Goal: Transaction & Acquisition: Purchase product/service

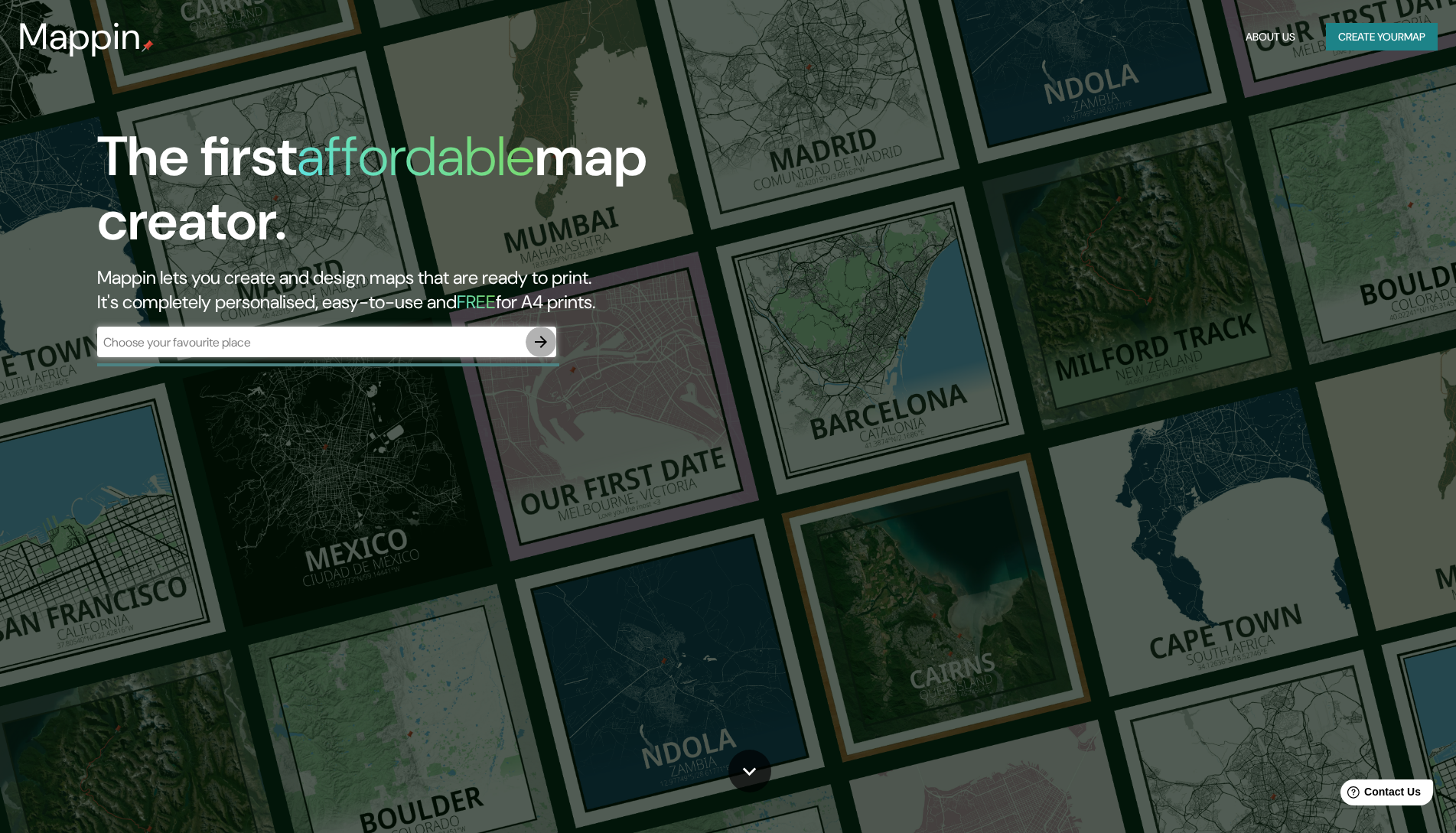
click at [538, 341] on icon "button" at bounding box center [541, 342] width 19 height 19
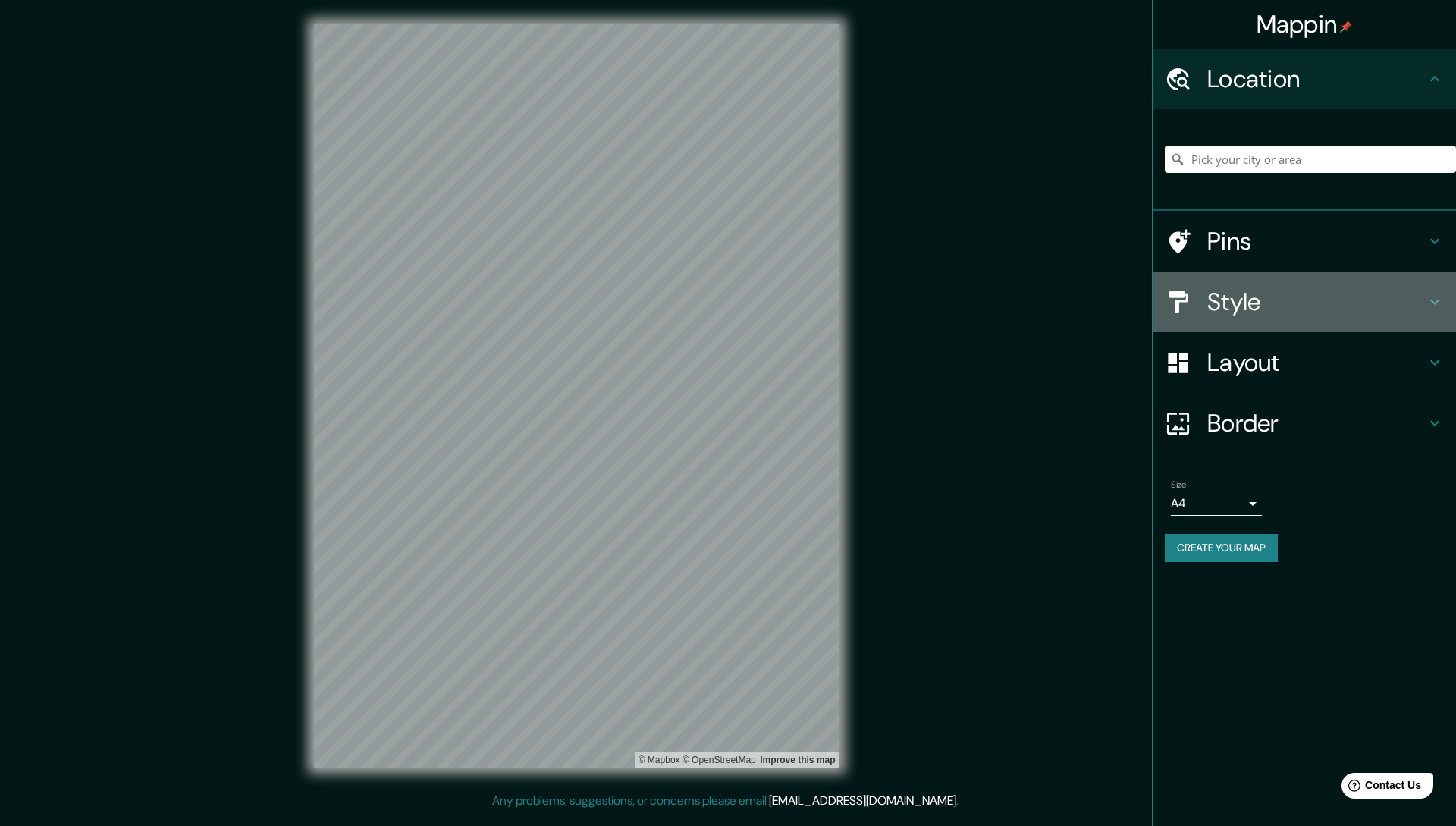
click at [1438, 302] on icon at bounding box center [1434, 302] width 18 height 18
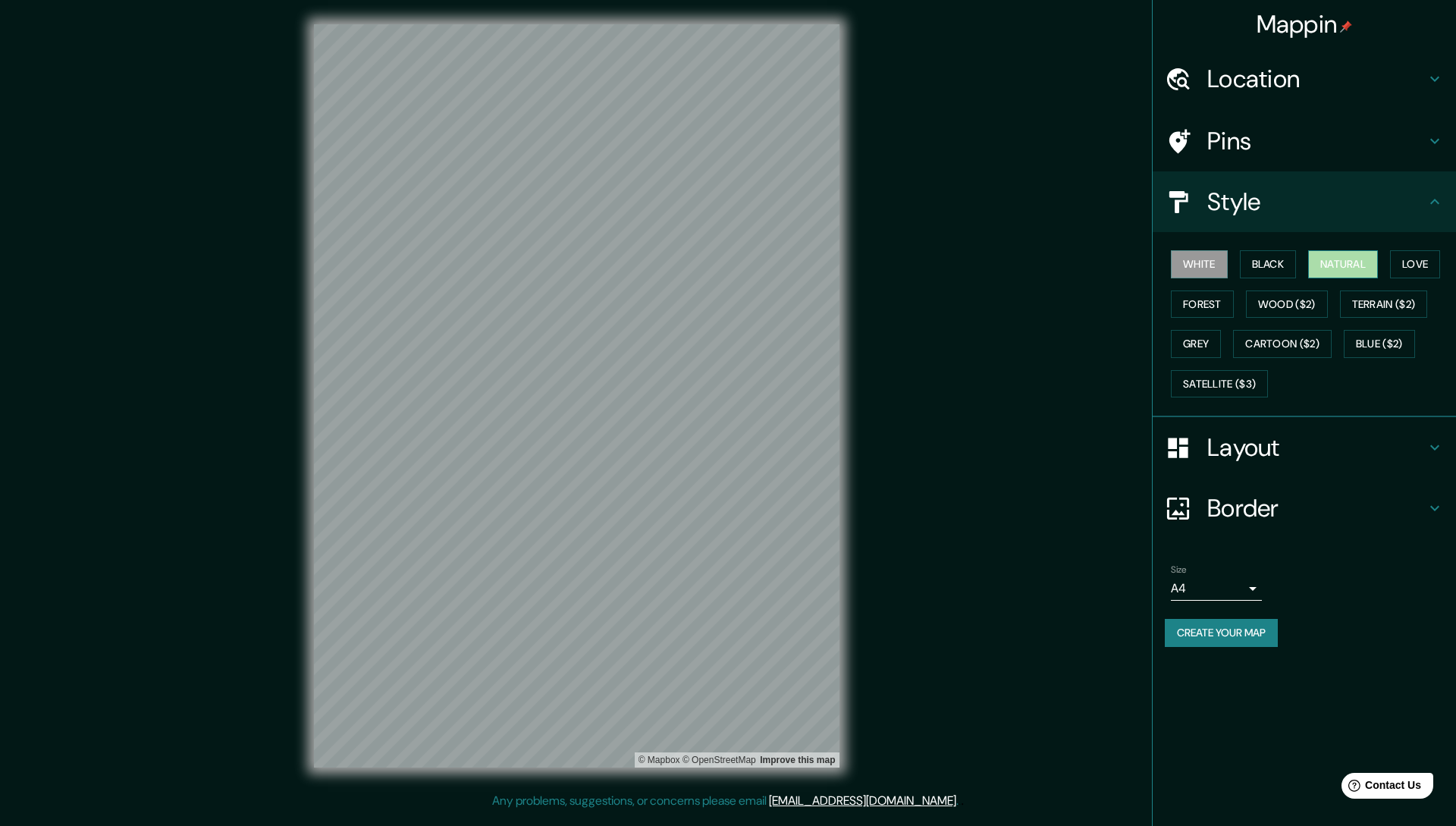
click at [1352, 264] on button "Natural" at bounding box center [1343, 264] width 69 height 28
click at [1187, 265] on button "White" at bounding box center [1199, 264] width 57 height 28
click at [1261, 265] on button "Black" at bounding box center [1268, 264] width 57 height 28
click at [1201, 339] on button "Grey" at bounding box center [1195, 344] width 50 height 28
click at [1419, 258] on button "Love" at bounding box center [1415, 264] width 50 height 28
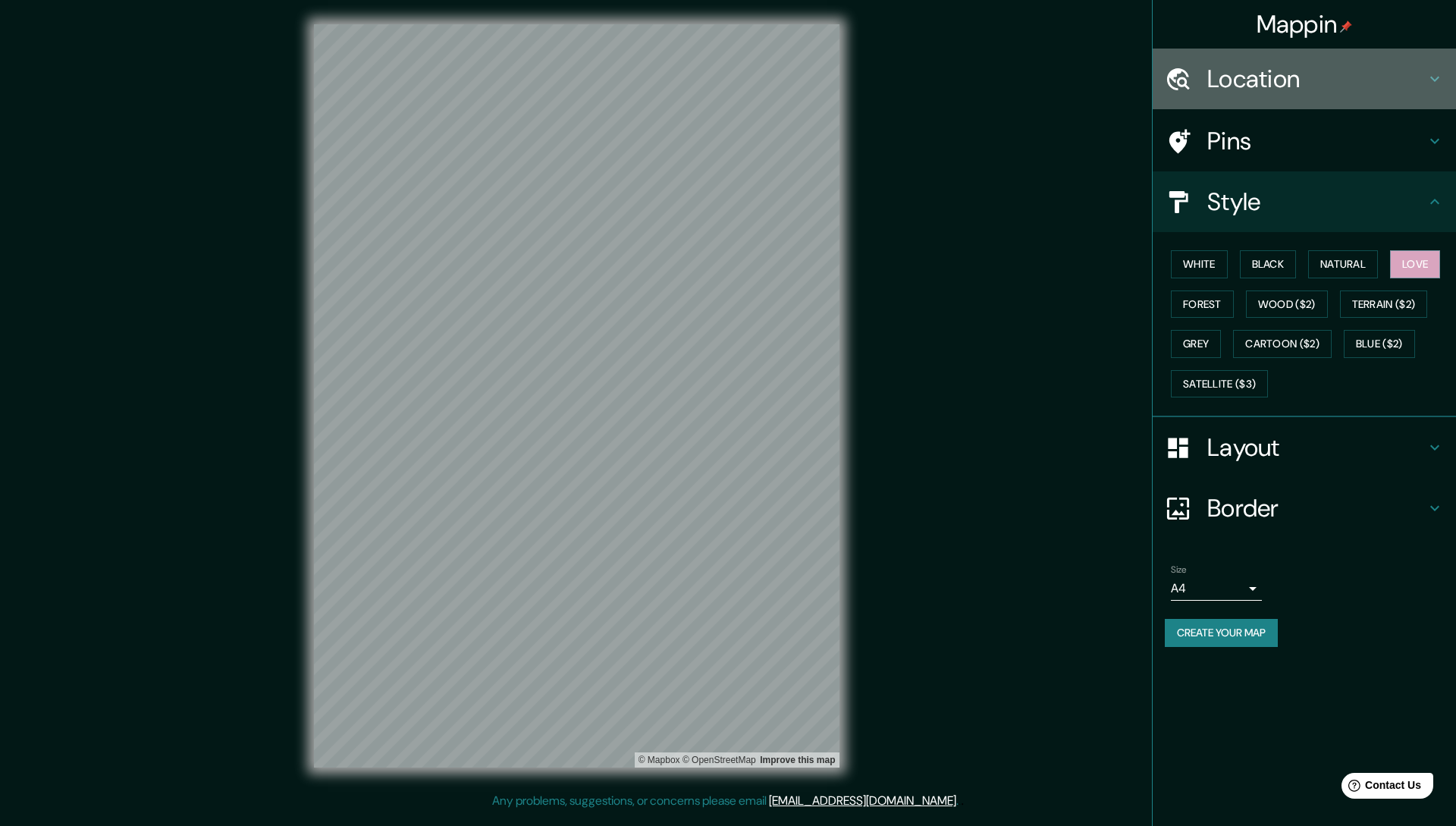
click at [1434, 75] on icon at bounding box center [1434, 78] width 18 height 18
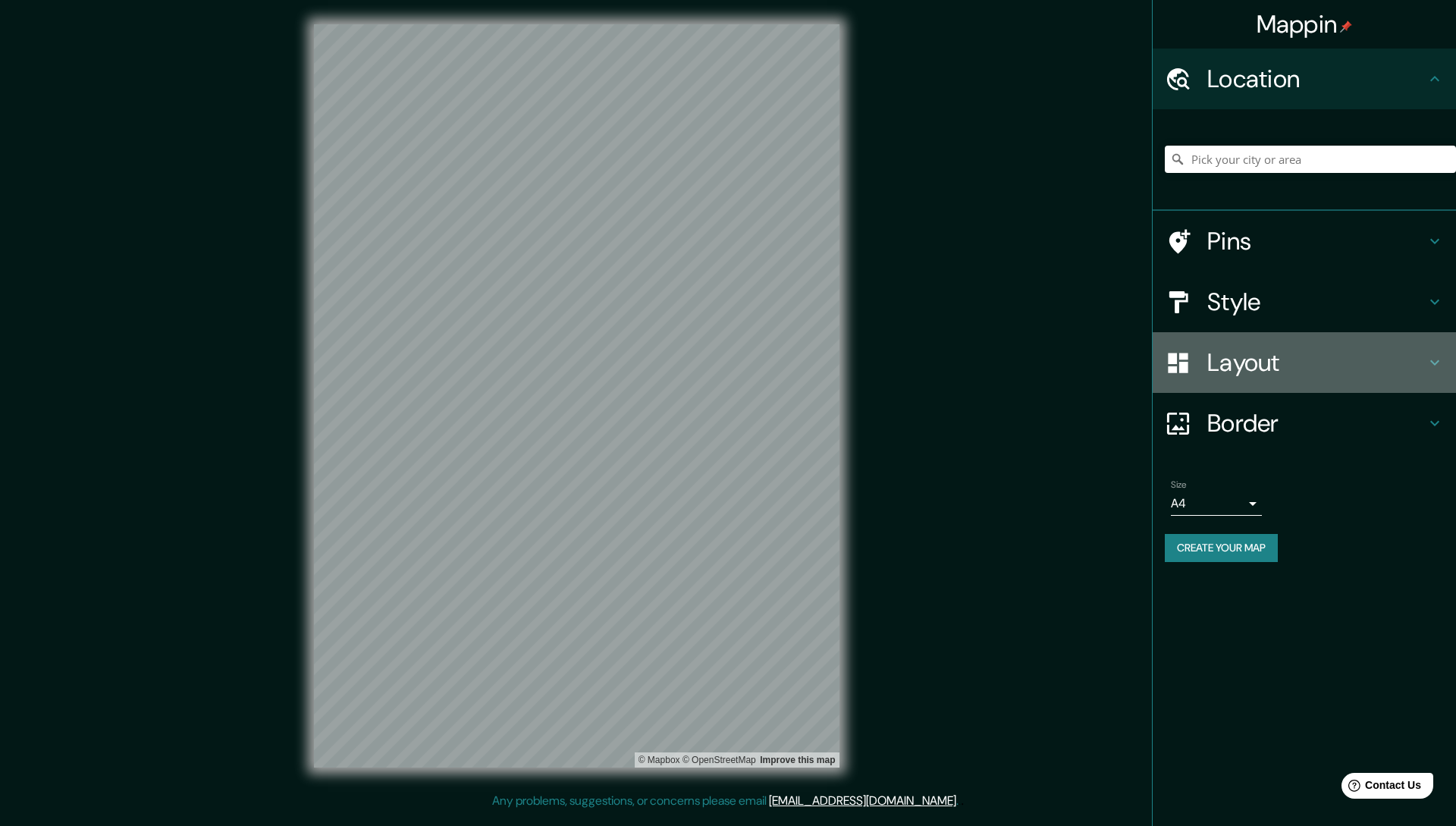
click at [1253, 362] on h4 "Layout" at bounding box center [1316, 363] width 219 height 31
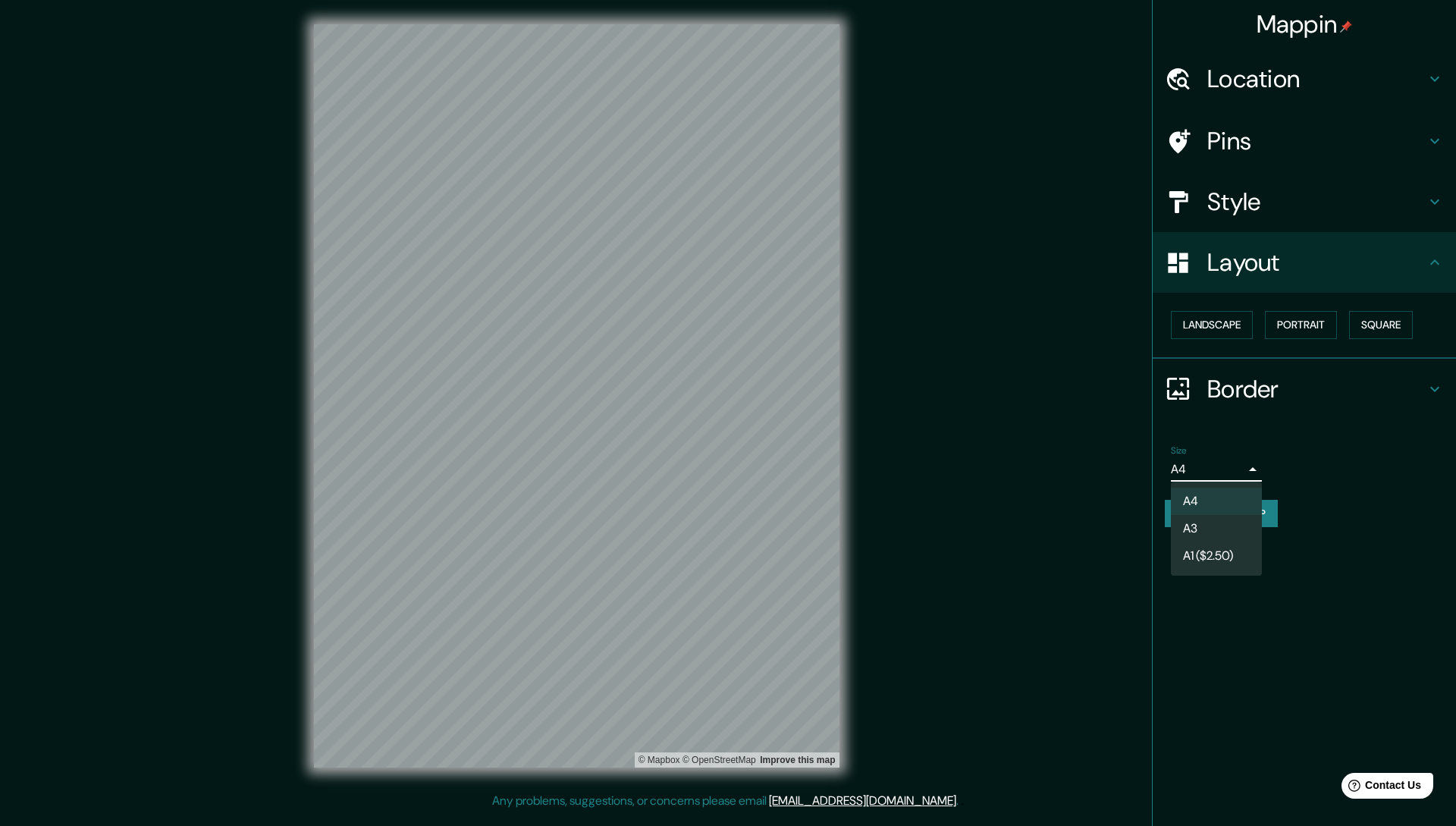
click at [1252, 473] on body "Mappin Location Pins Style Layout Landscape Portrait Square Border Choose a bor…" at bounding box center [728, 413] width 1456 height 826
click at [1017, 440] on div at bounding box center [728, 413] width 1456 height 826
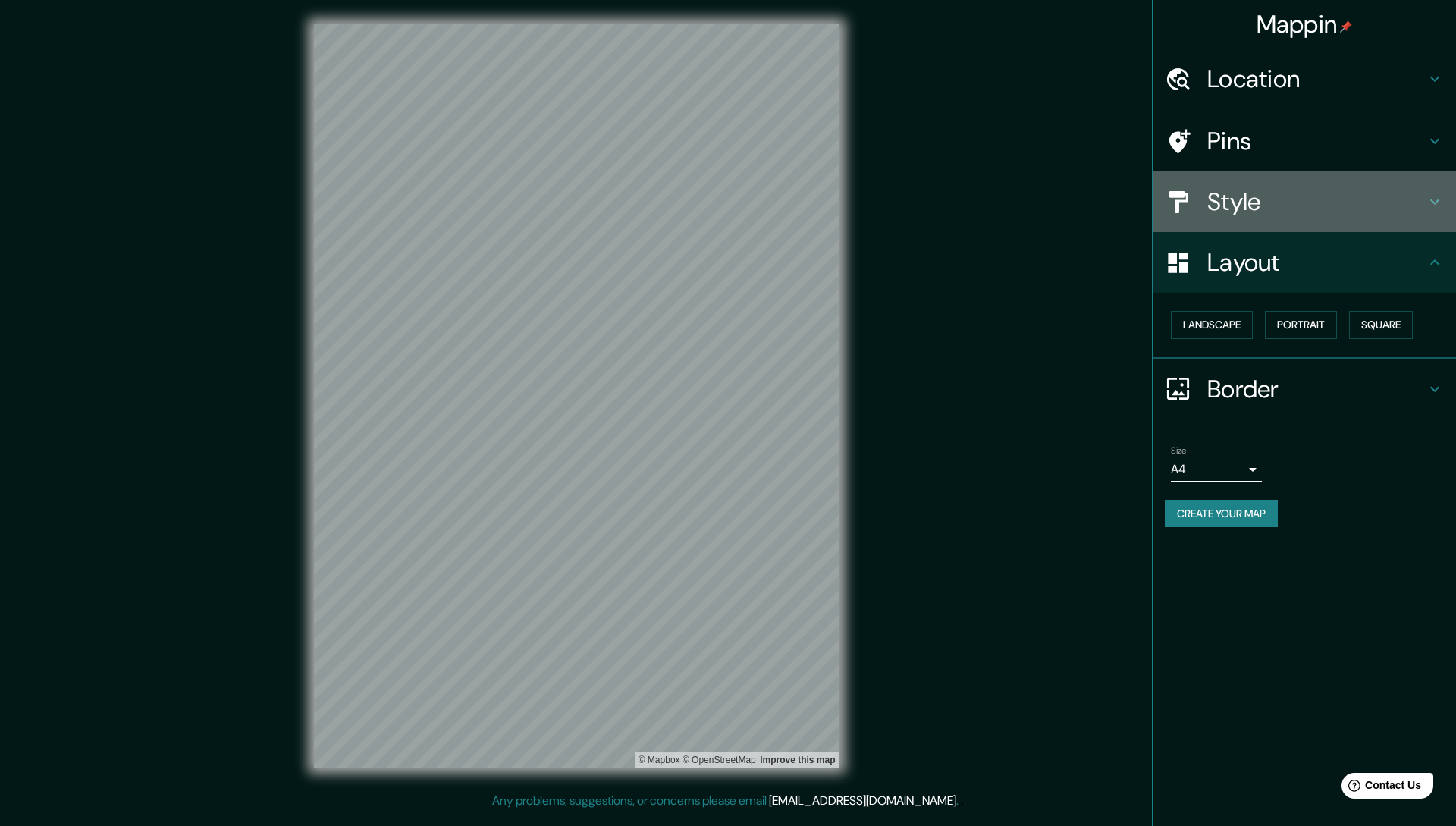
click at [1437, 201] on icon at bounding box center [1434, 201] width 18 height 18
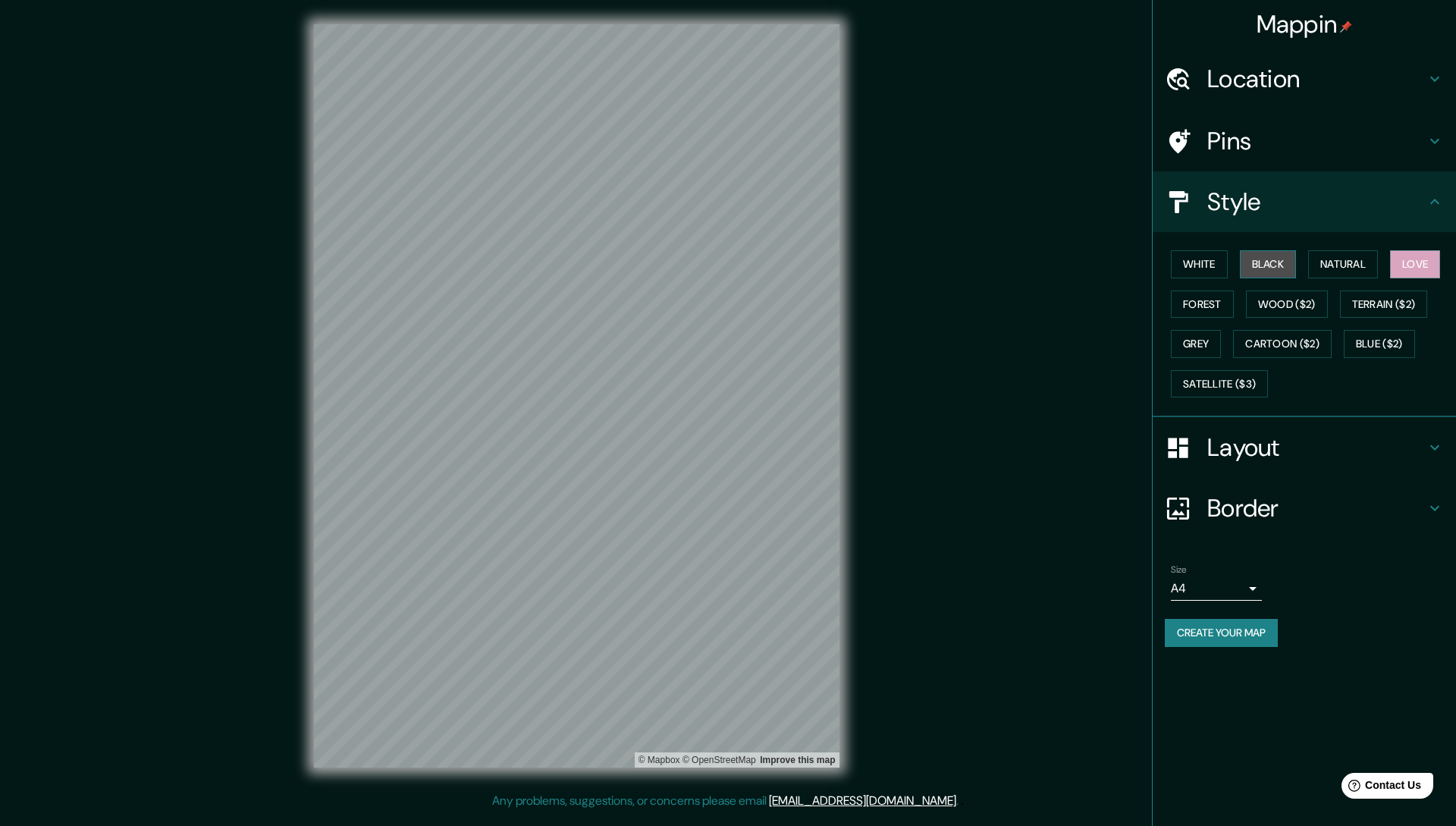
click at [1266, 263] on button "Black" at bounding box center [1268, 264] width 57 height 28
click at [1326, 260] on button "Natural" at bounding box center [1343, 264] width 69 height 28
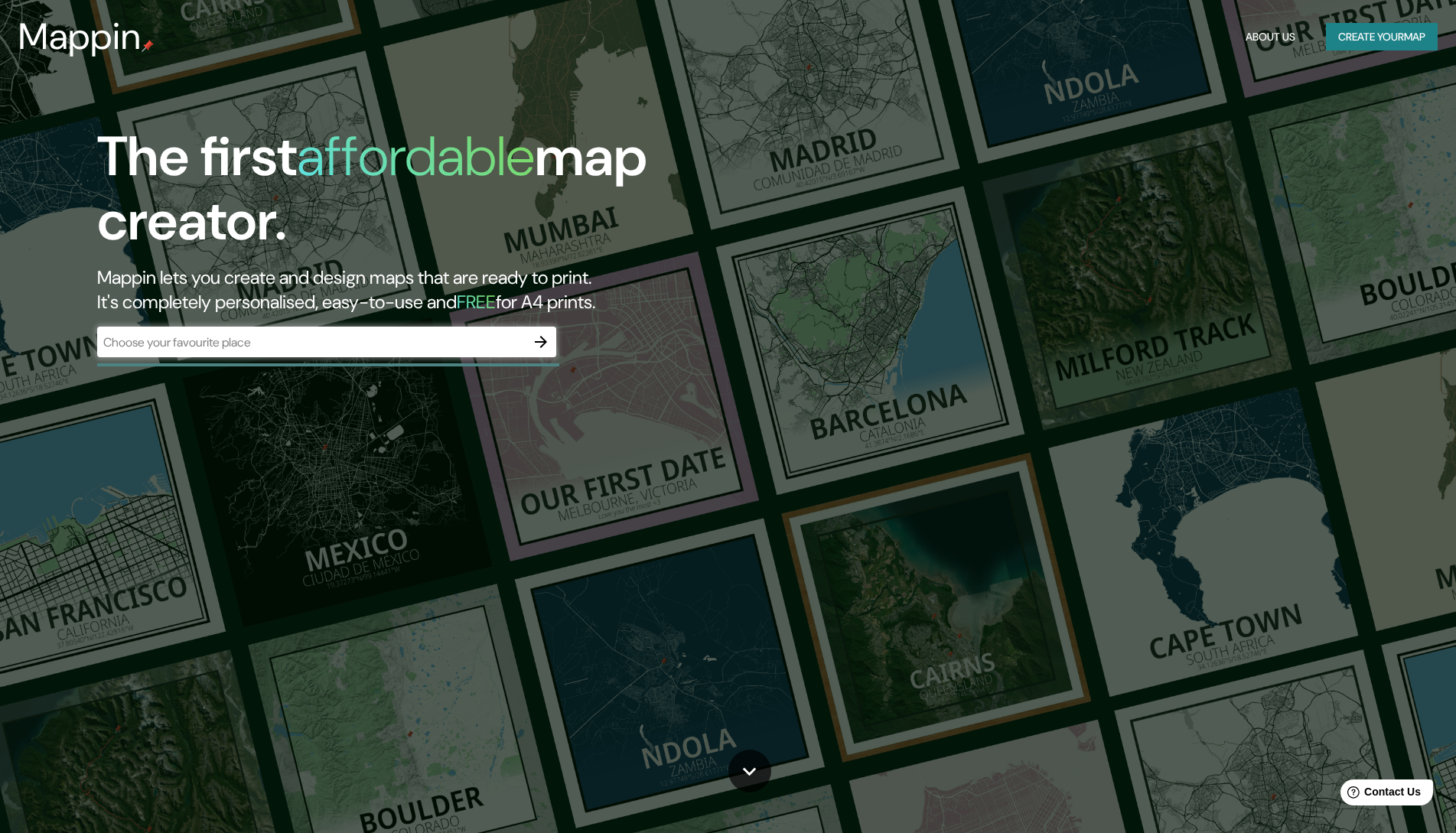
click at [853, 115] on div "The first affordable map creator. Mappin lets you create and design maps that a…" at bounding box center [728, 416] width 1456 height 833
